Goal: Task Accomplishment & Management: Manage account settings

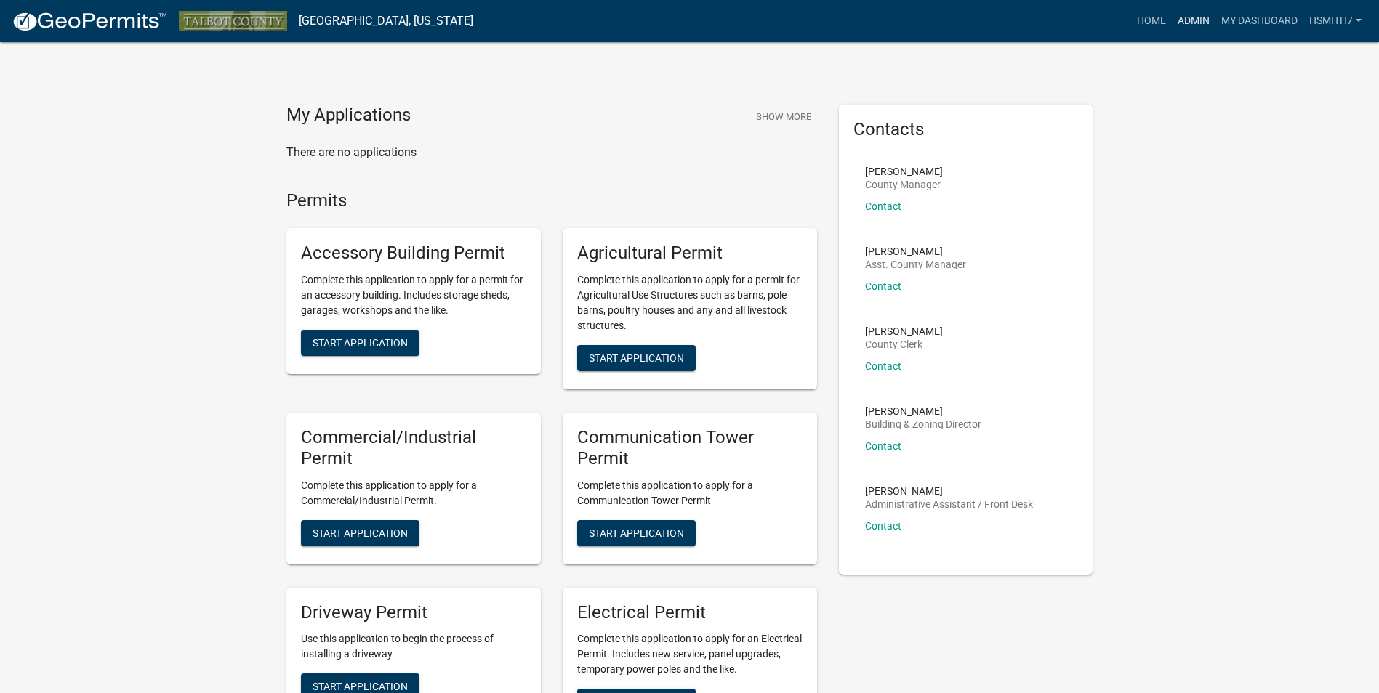
click at [1189, 12] on link "Admin" at bounding box center [1193, 21] width 44 height 28
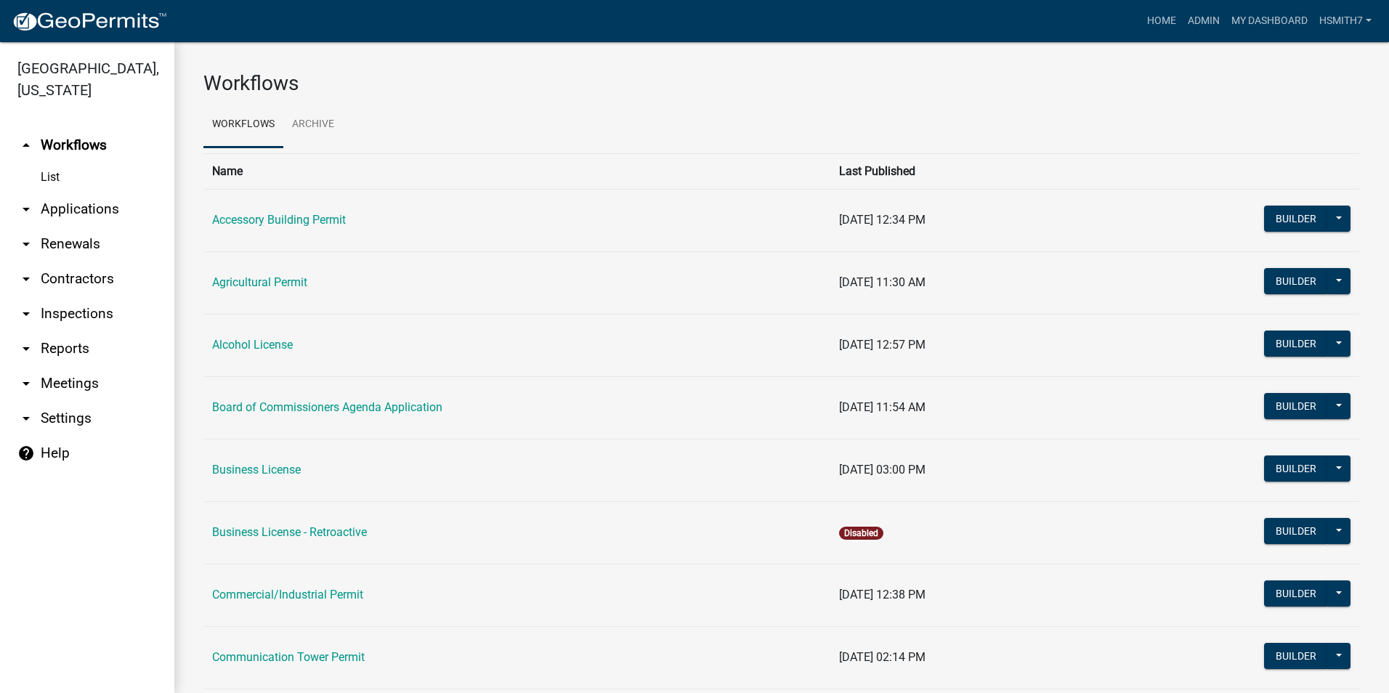
click at [99, 201] on link "arrow_drop_down Applications" at bounding box center [87, 209] width 174 height 35
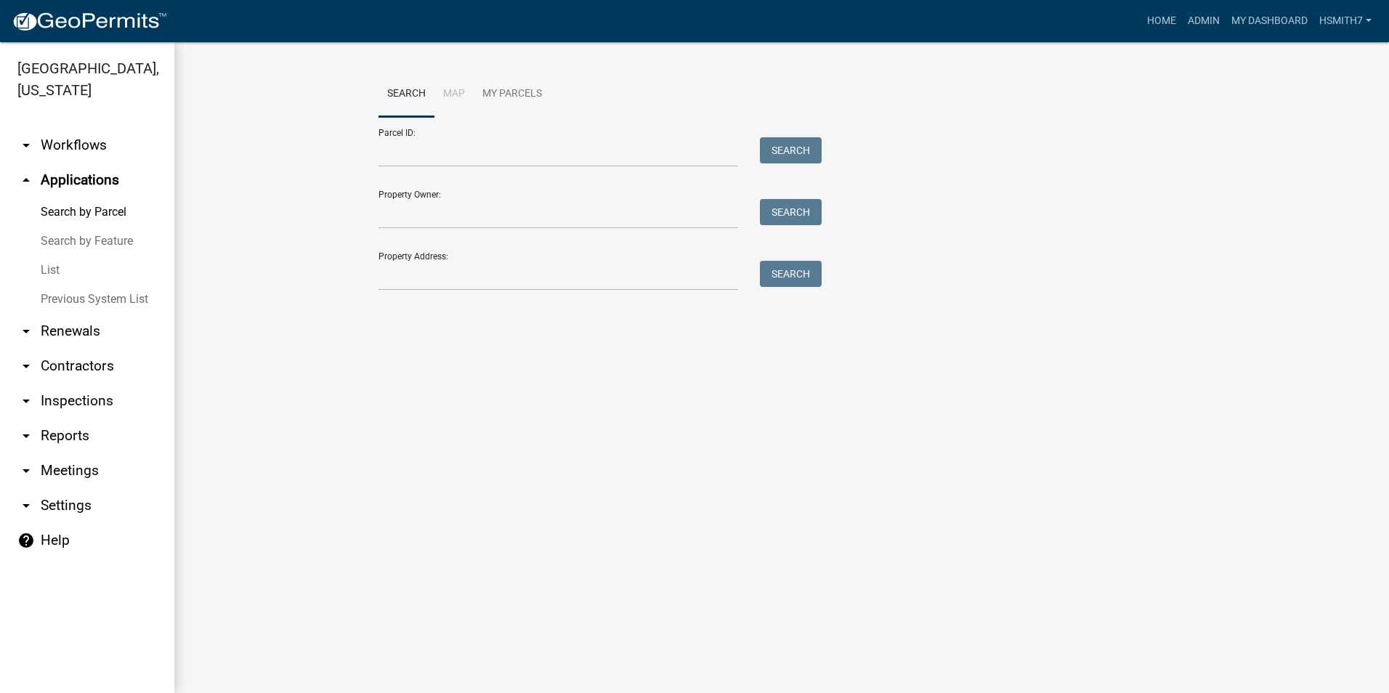
click at [52, 269] on link "List" at bounding box center [87, 270] width 174 height 29
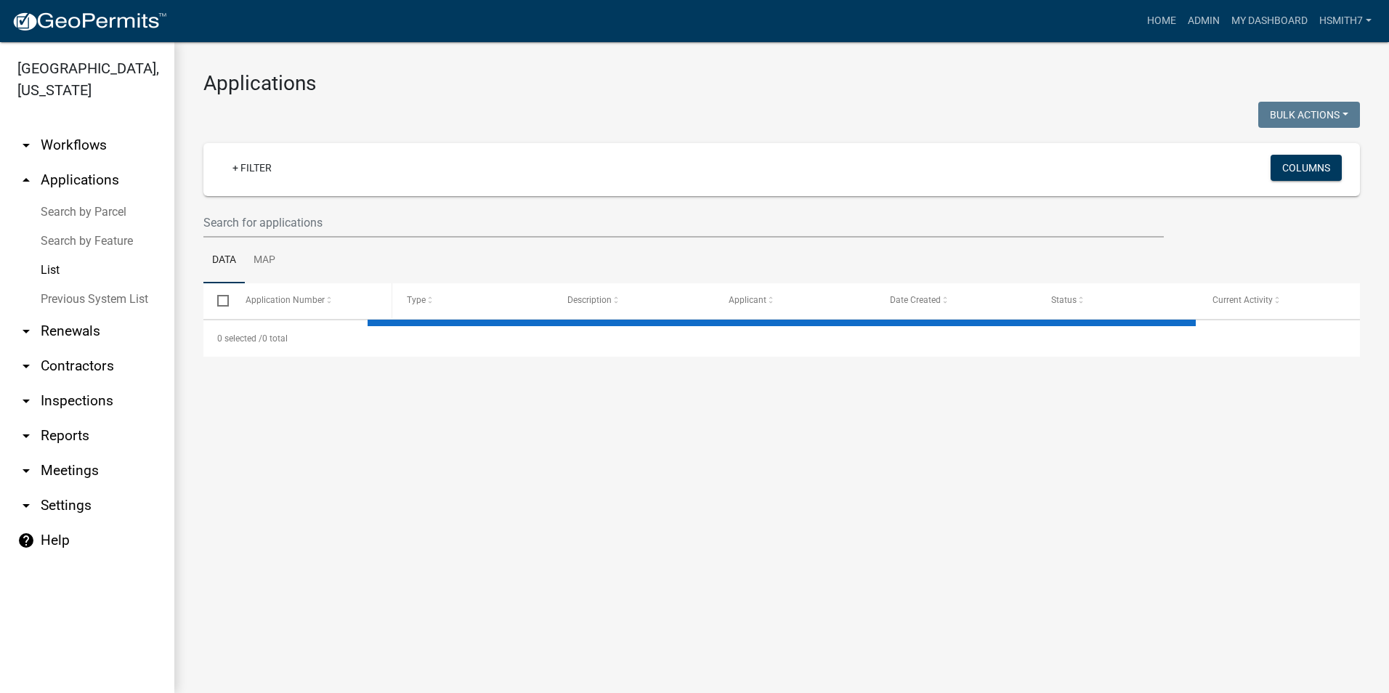
select select "3: 100"
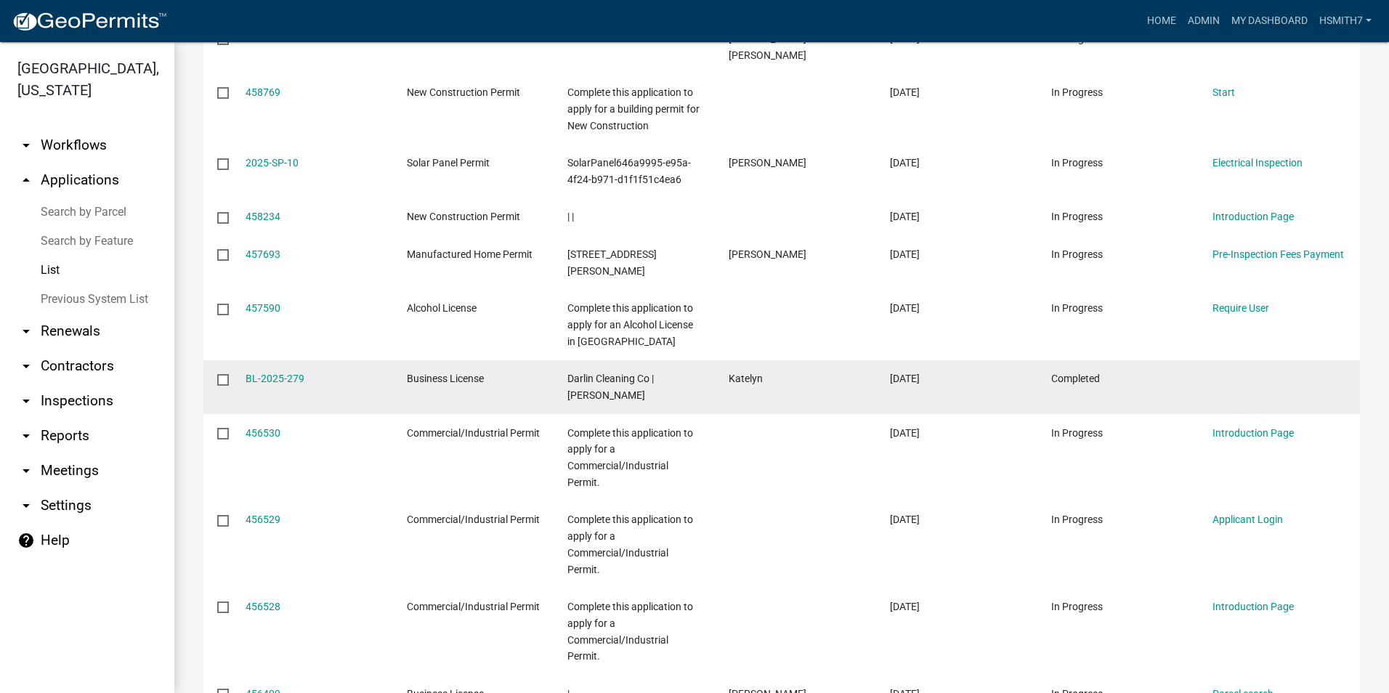
scroll to position [5273, 0]
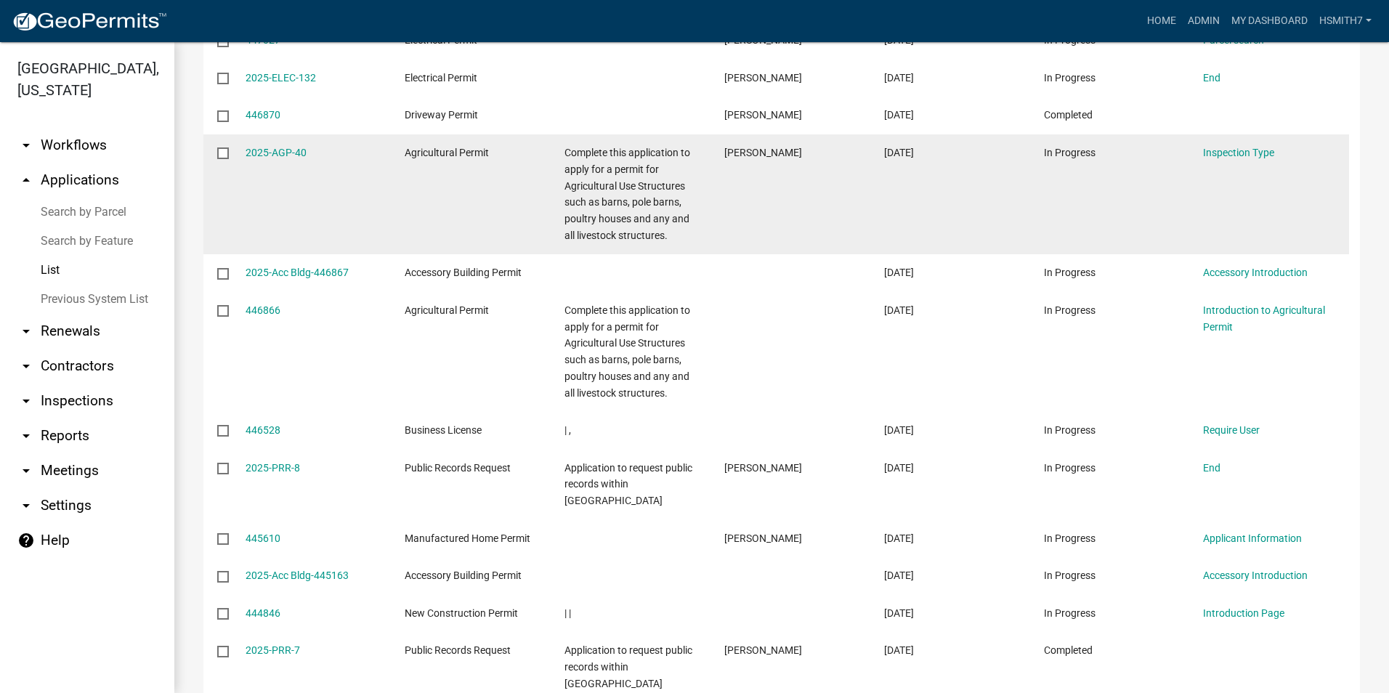
scroll to position [1876, 0]
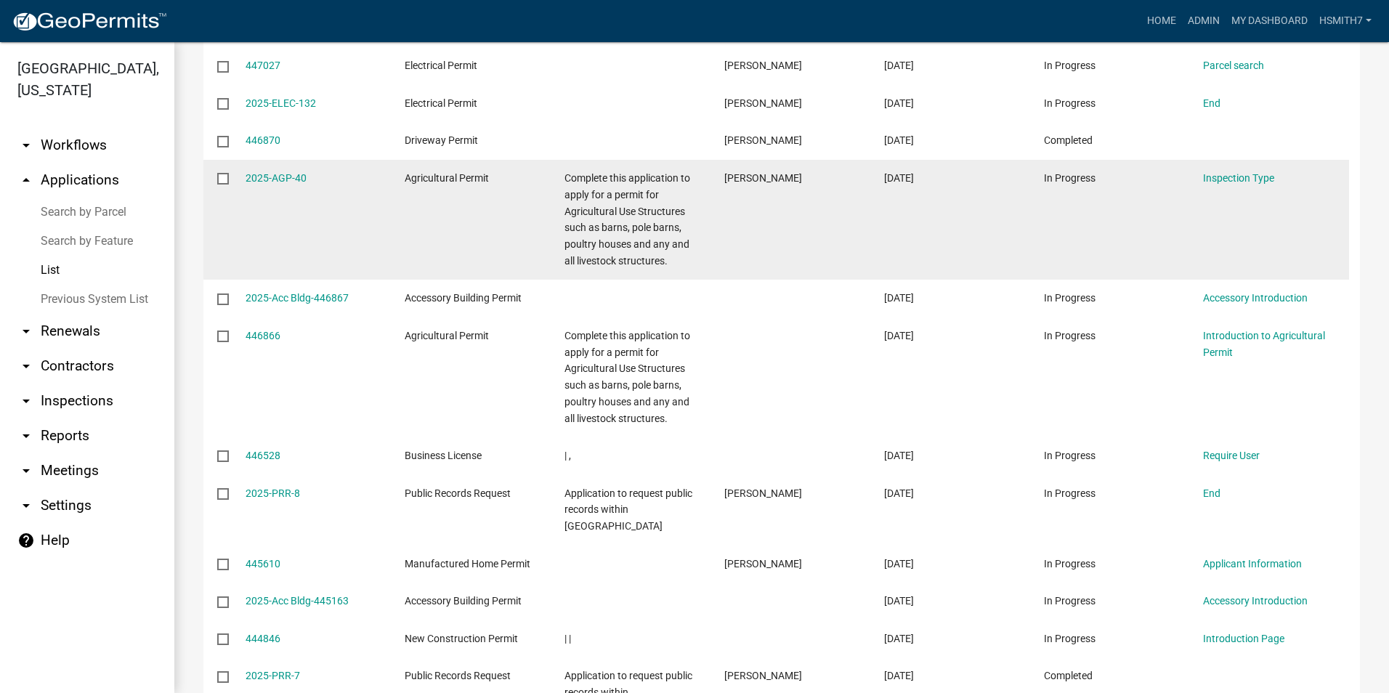
drag, startPoint x: 1057, startPoint y: 131, endPoint x: 892, endPoint y: 235, distance: 195.6
click at [892, 235] on datatable-body-cell "[DATE]" at bounding box center [951, 220] width 160 height 120
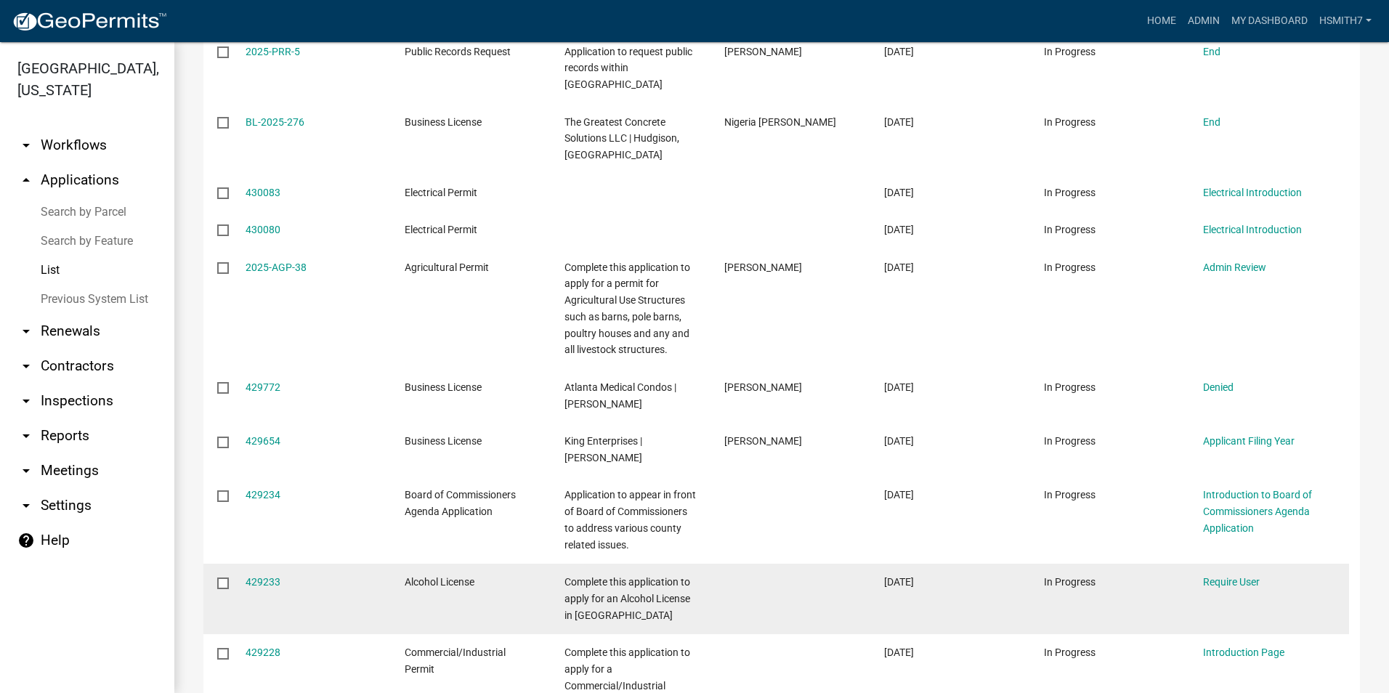
scroll to position [4711, 0]
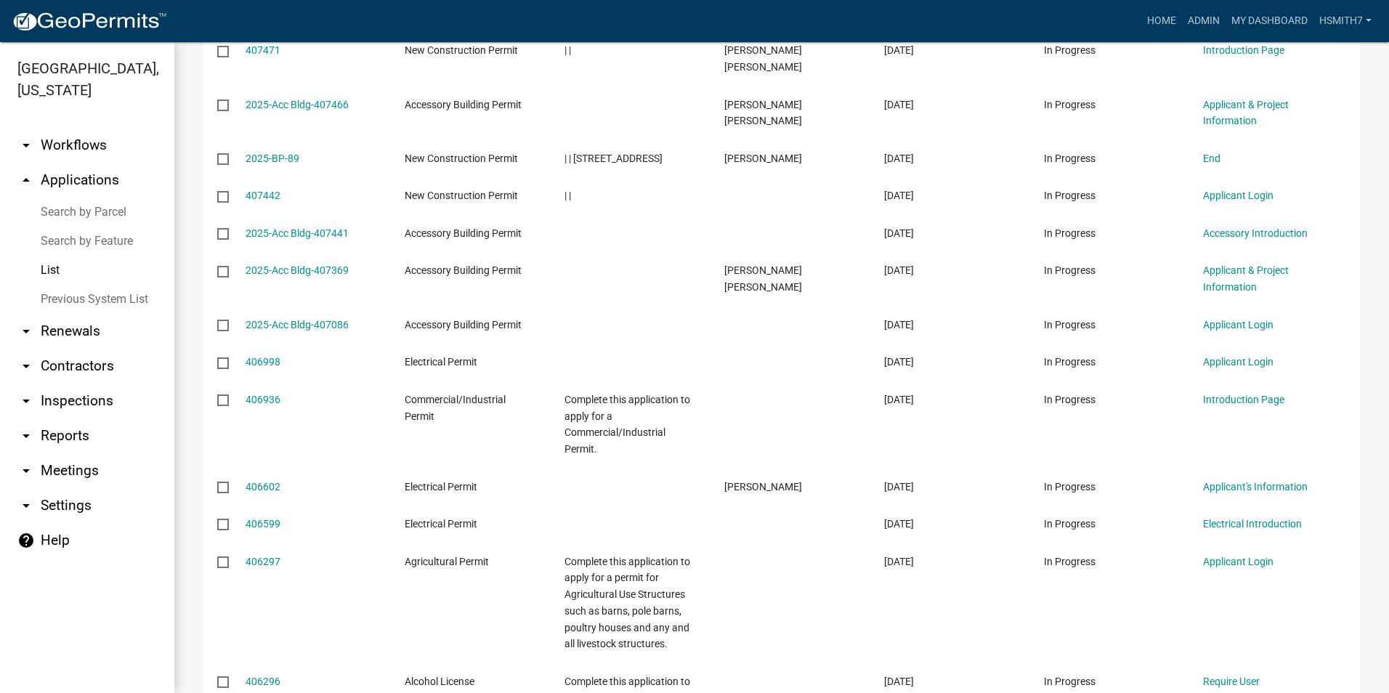
scroll to position [4446, 0]
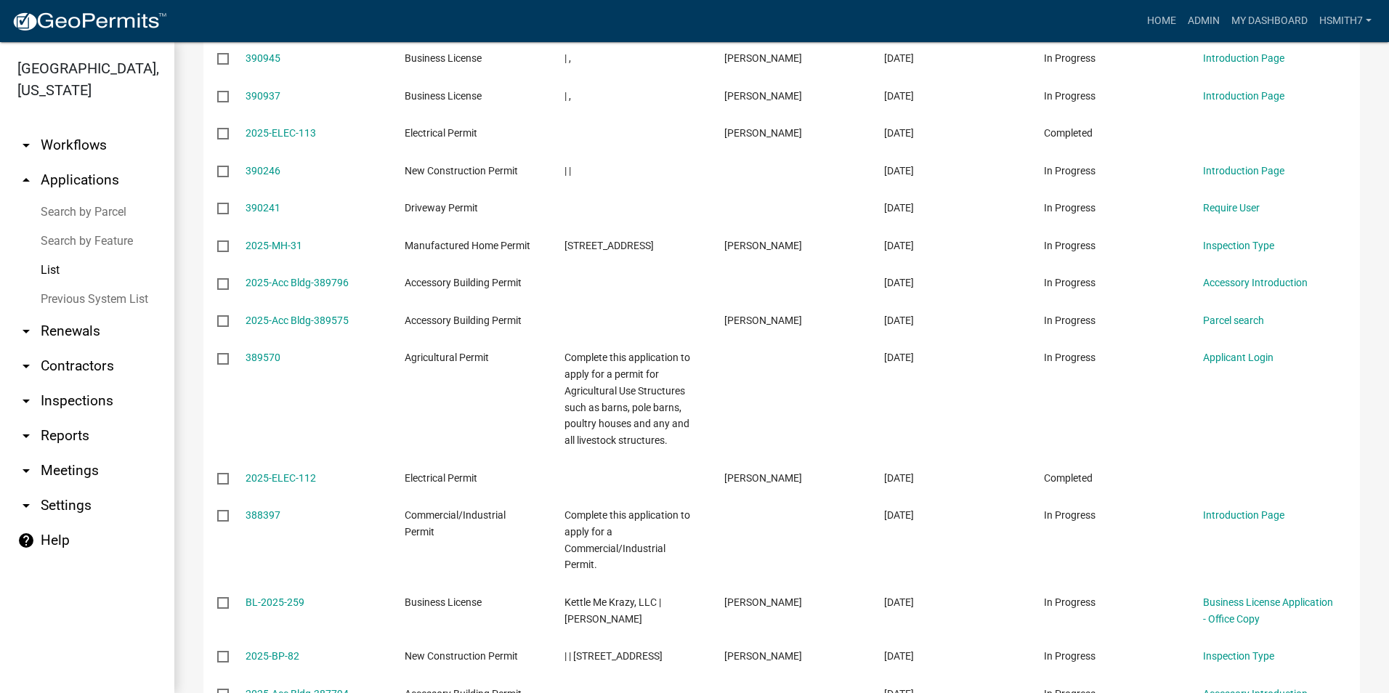
scroll to position [4456, 0]
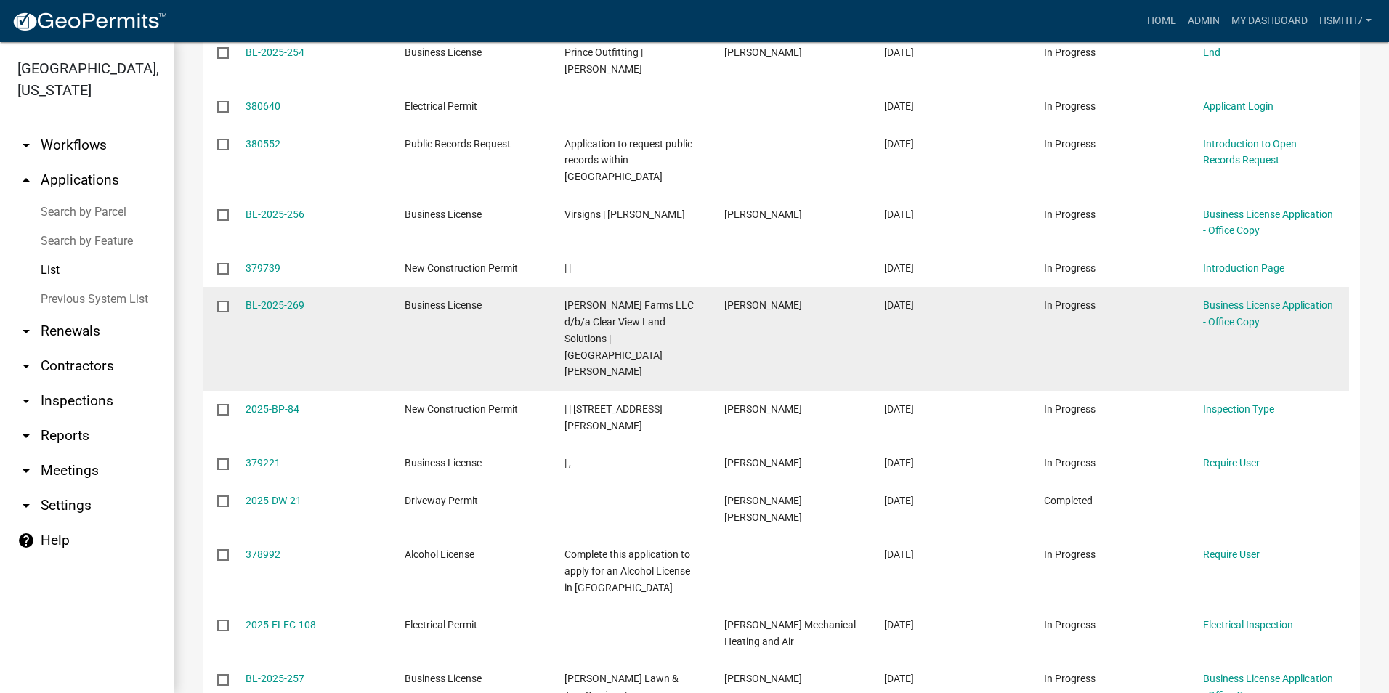
scroll to position [1599, 0]
